Goal: Check status: Check status

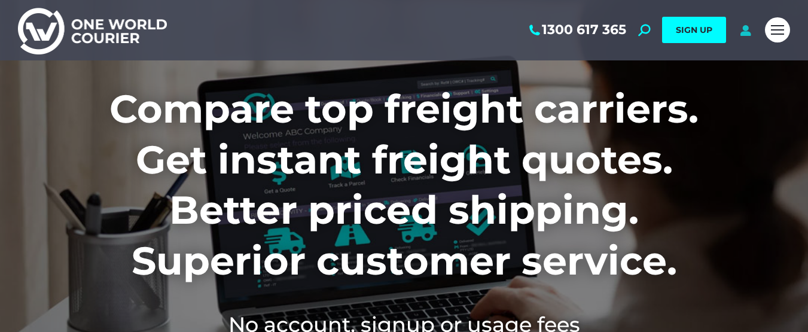
click at [746, 34] on icon at bounding box center [745, 30] width 15 height 12
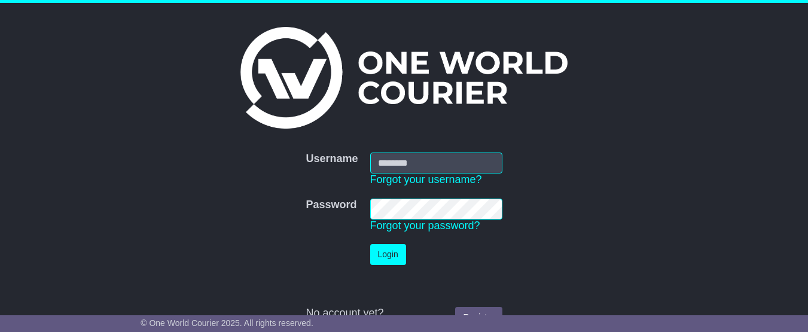
type input "**********"
click at [379, 254] on button "Login" at bounding box center [388, 254] width 36 height 21
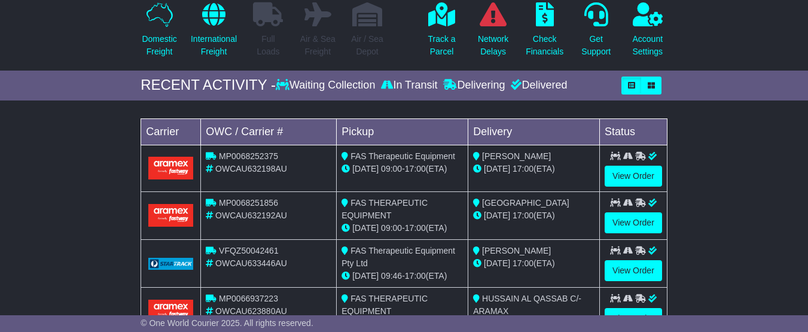
scroll to position [179, 0]
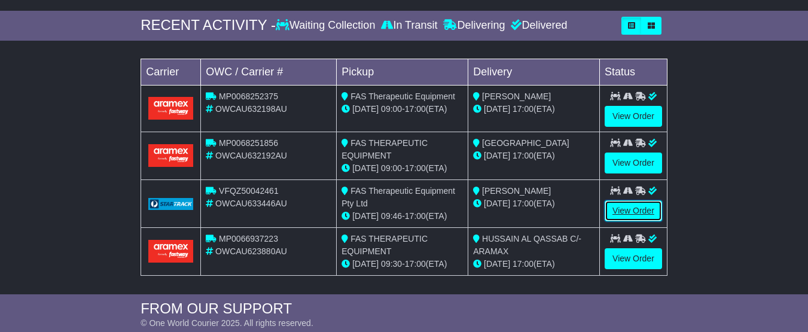
click at [630, 221] on link "View Order" at bounding box center [633, 210] width 57 height 21
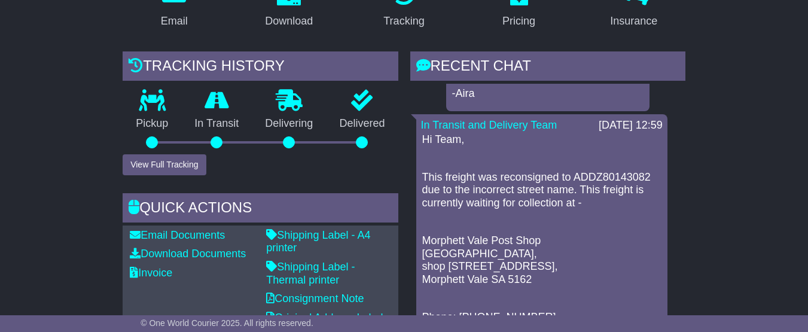
scroll to position [240, 0]
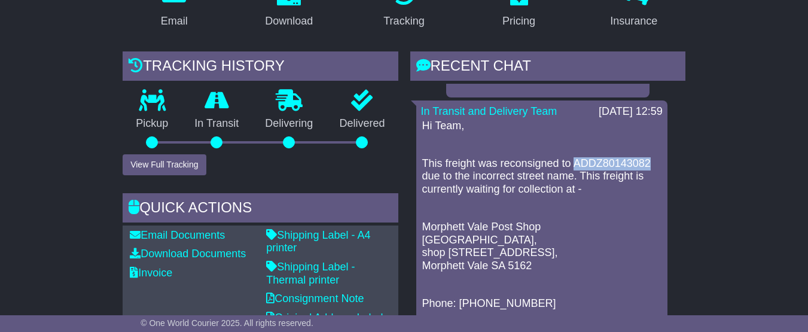
drag, startPoint x: 575, startPoint y: 198, endPoint x: 651, endPoint y: 194, distance: 76.7
click at [651, 194] on p "This freight was reconsigned to ADDZ80143082 due to the incorrect street name. …" at bounding box center [541, 176] width 239 height 39
copy p "ADDZ80143082"
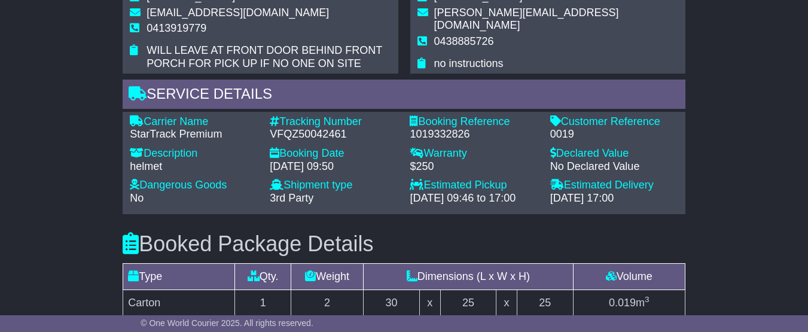
scroll to position [853, 0]
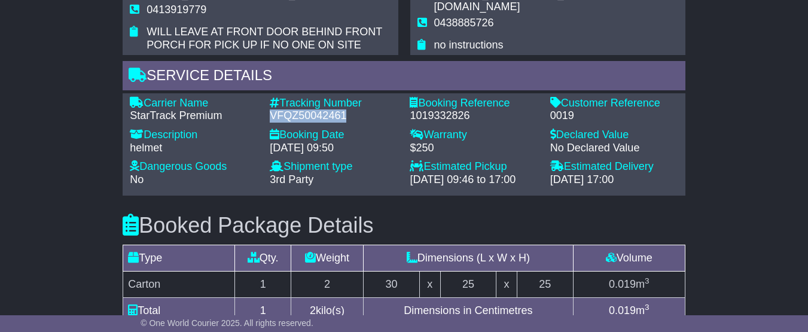
drag, startPoint x: 273, startPoint y: 135, endPoint x: 347, endPoint y: 137, distance: 74.2
click at [347, 123] on div "VFQZ50042461" at bounding box center [334, 115] width 128 height 13
copy div "VFQZ50042461"
